Goal: Navigation & Orientation: Find specific page/section

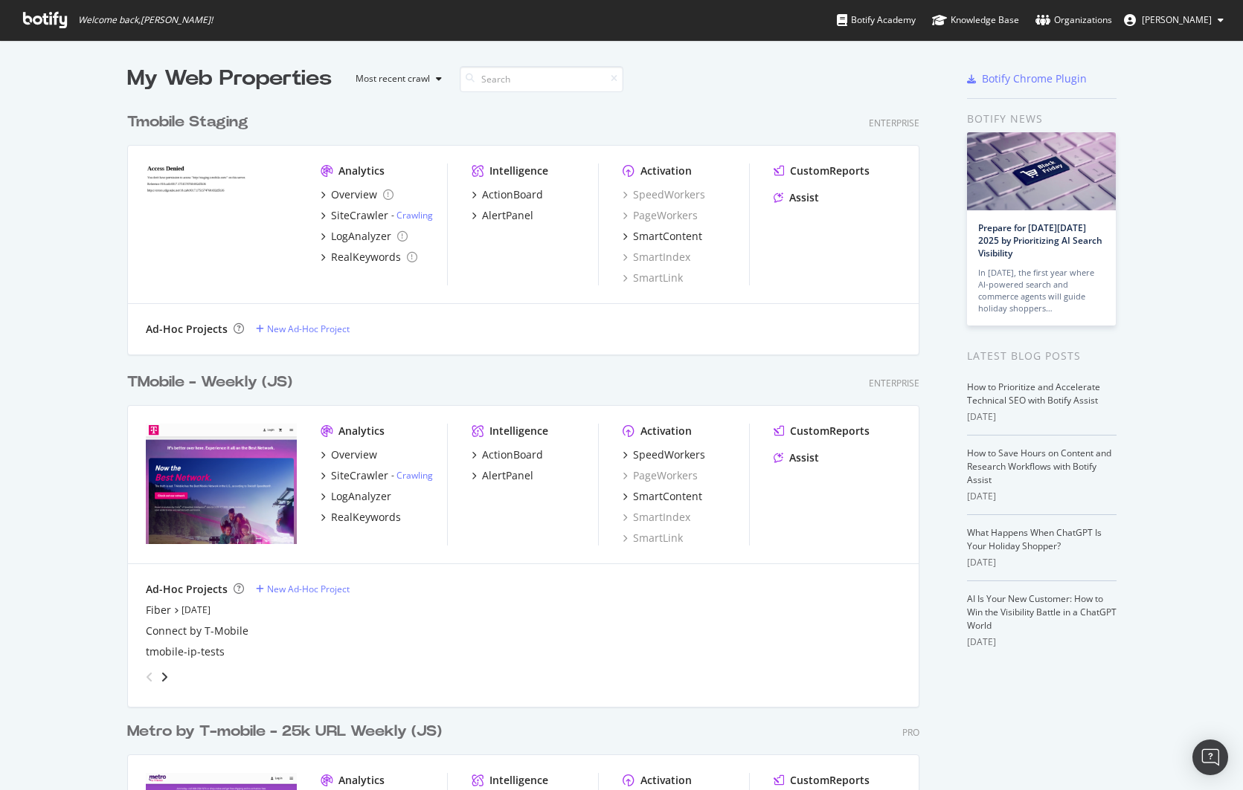
scroll to position [779, 1220]
click at [152, 381] on div "TMobile - Weekly (JS)" at bounding box center [209, 383] width 165 height 22
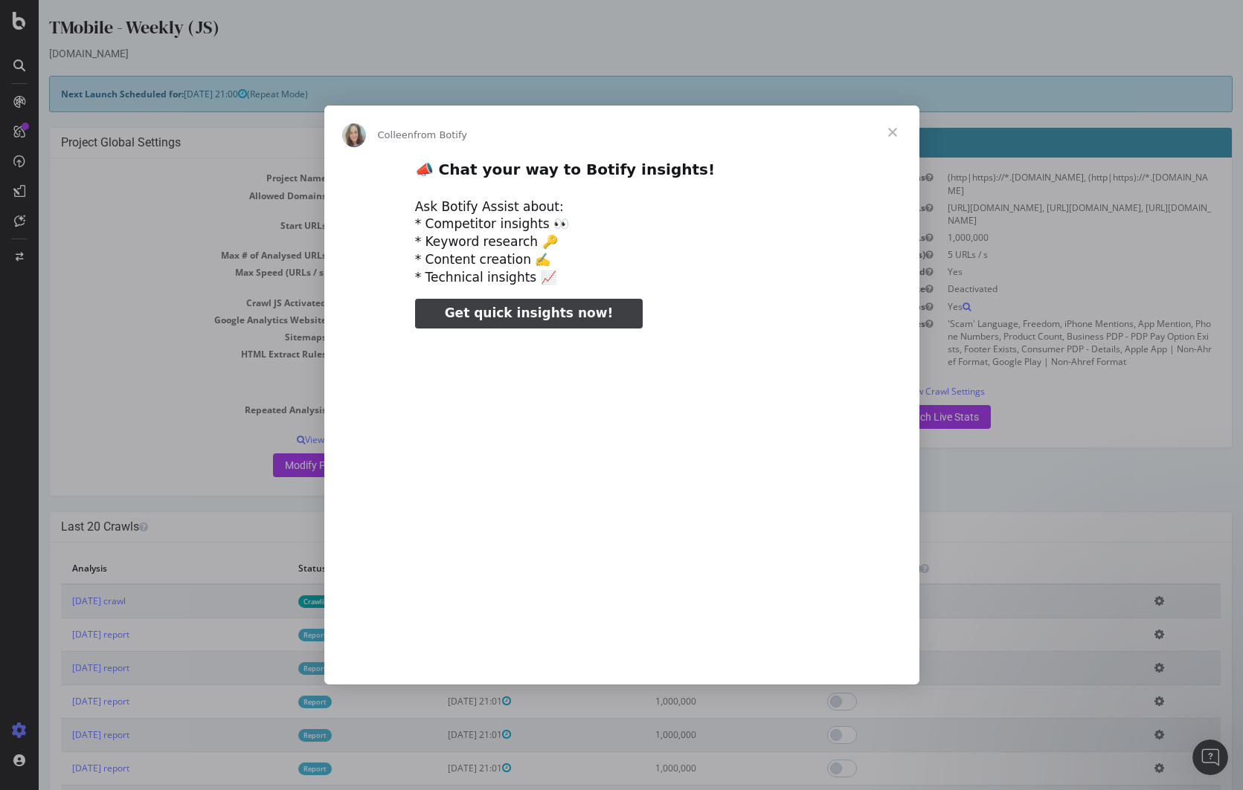
click at [895, 135] on span "Close" at bounding box center [893, 133] width 54 height 54
